Goal: Task Accomplishment & Management: Manage account settings

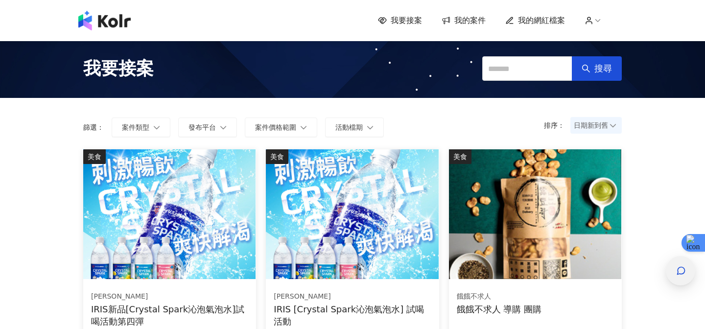
click at [673, 266] on div "button" at bounding box center [680, 270] width 29 height 29
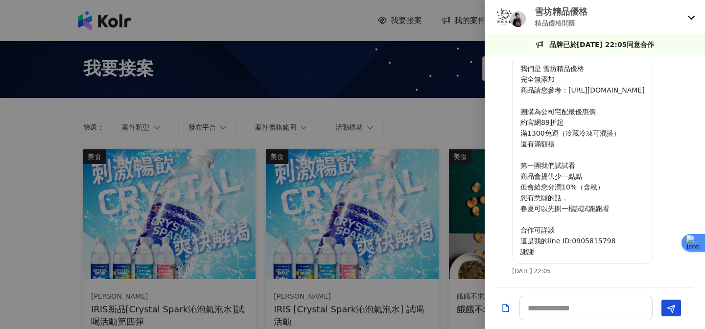
click at [689, 23] on div "雪坊精品優格 精品優格開團" at bounding box center [595, 17] width 220 height 34
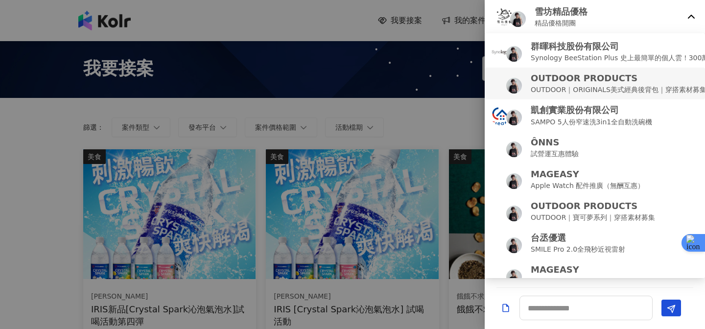
scroll to position [202, 0]
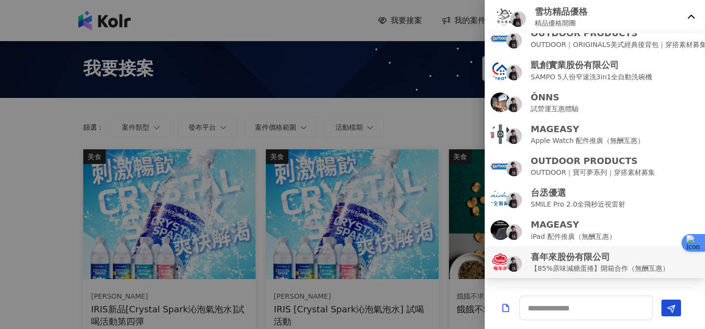
click at [558, 262] on p "喜年來股份有限公司" at bounding box center [600, 257] width 139 height 12
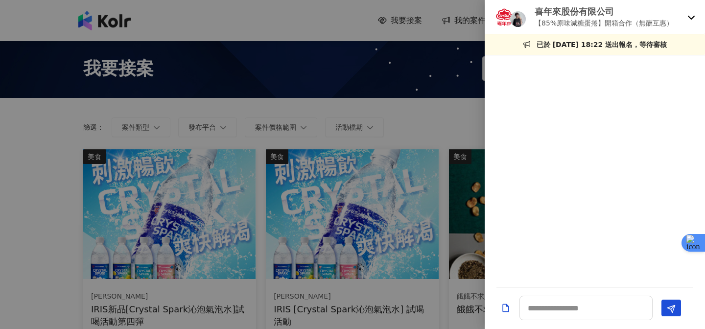
click at [357, 23] on div at bounding box center [352, 164] width 705 height 329
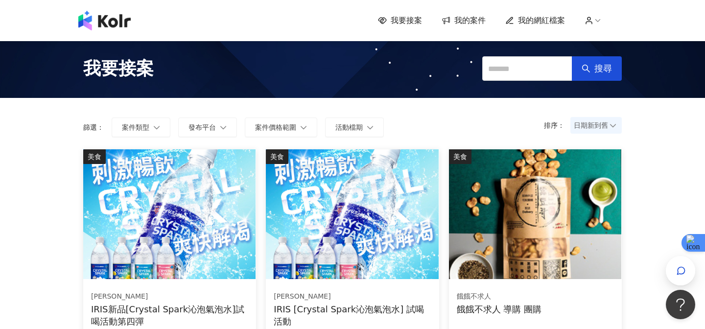
click at [404, 17] on span "我要接案" at bounding box center [406, 20] width 31 height 11
click at [466, 21] on span "我的案件" at bounding box center [469, 20] width 31 height 11
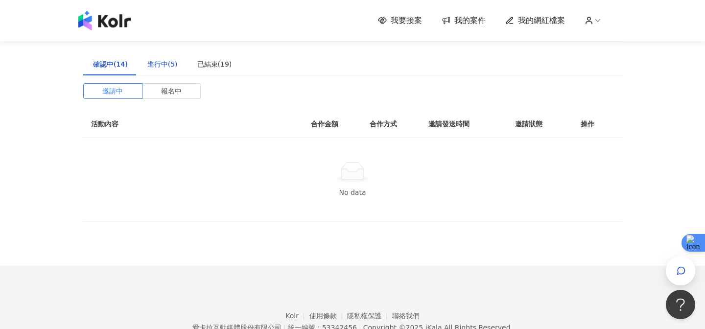
click at [162, 68] on div "進行中(5)" at bounding box center [162, 64] width 30 height 11
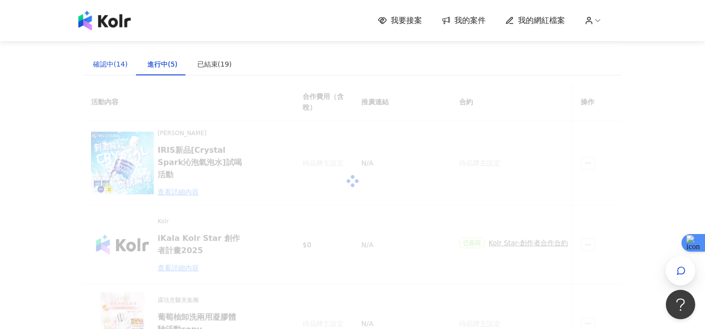
click at [117, 66] on div "確認中(14)" at bounding box center [110, 64] width 35 height 11
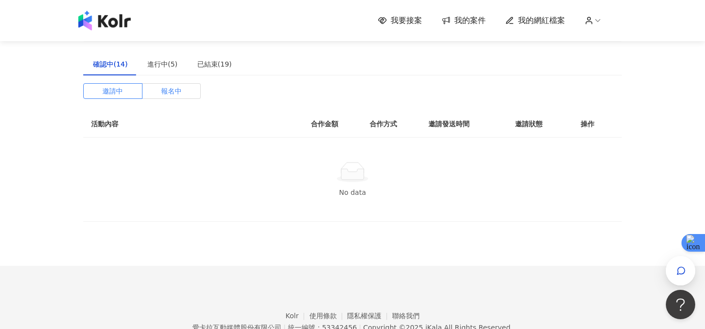
click at [174, 94] on span "報名中" at bounding box center [171, 91] width 21 height 15
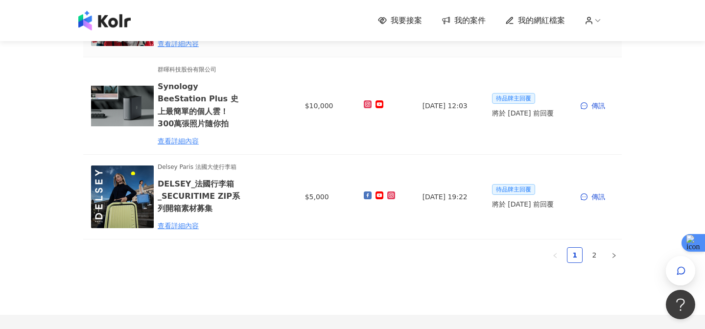
scroll to position [799, 0]
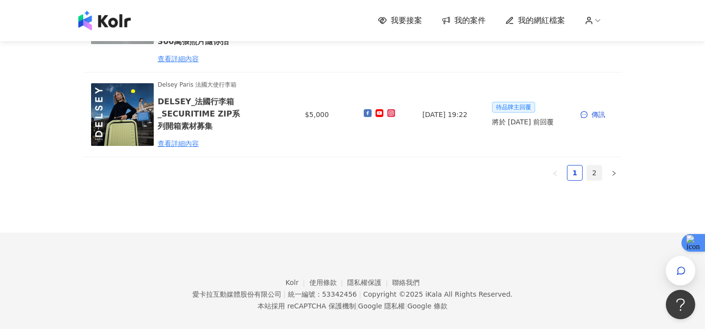
click at [592, 166] on link "2" at bounding box center [594, 173] width 15 height 15
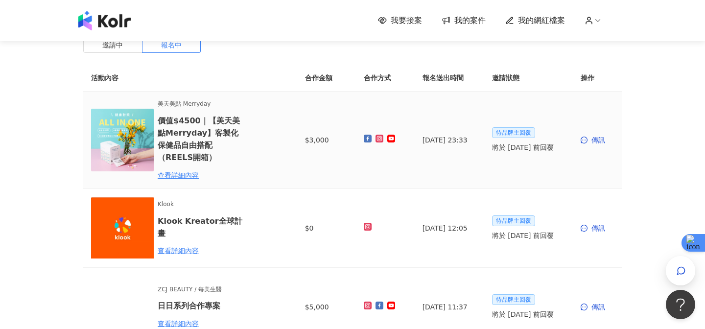
scroll to position [0, 0]
